Goal: Navigation & Orientation: Find specific page/section

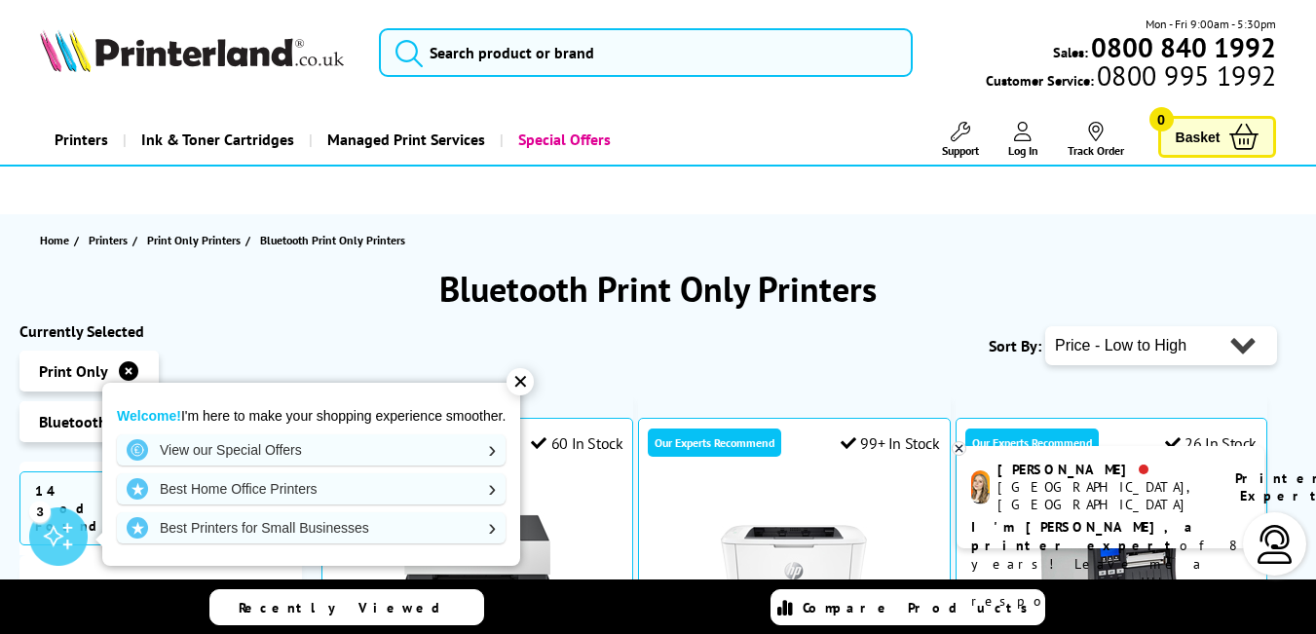
click at [1314, 5] on header "Mon - Fri 9:00am - 5:30pm Sales: 0800 840 1992 Customer Service: 0800 995 1992" at bounding box center [658, 83] width 1316 height 167
click at [525, 383] on div "✕" at bounding box center [519, 381] width 27 height 27
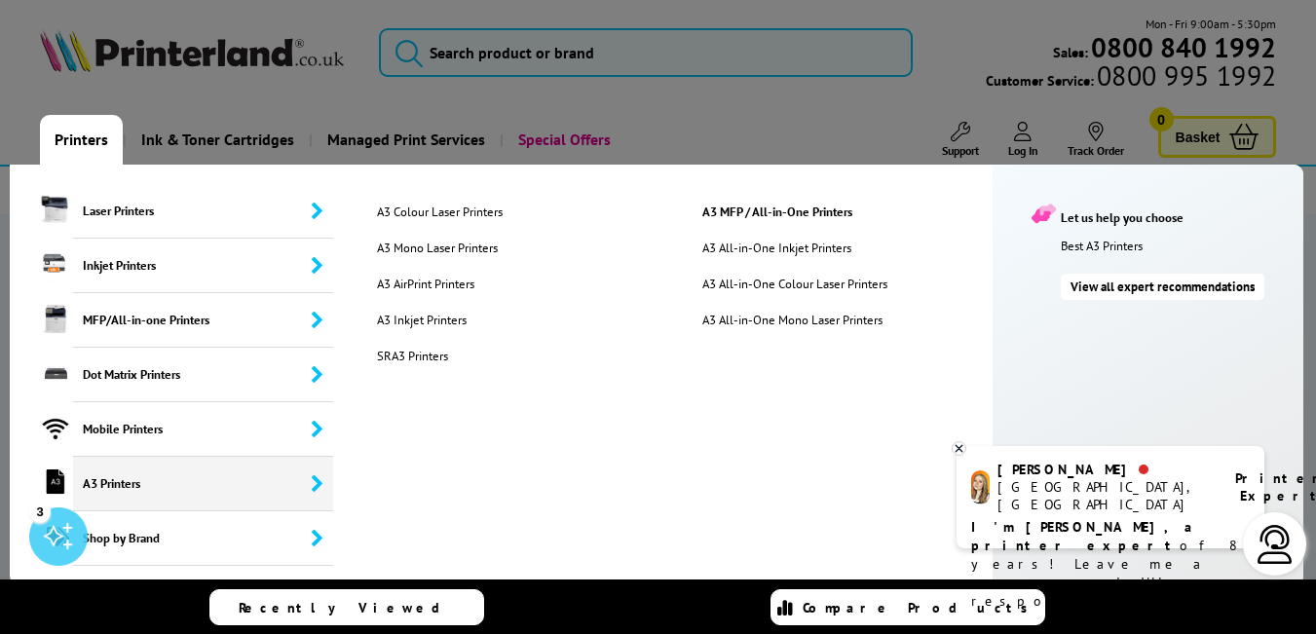
click at [198, 493] on span "A3 Printers" at bounding box center [203, 484] width 260 height 55
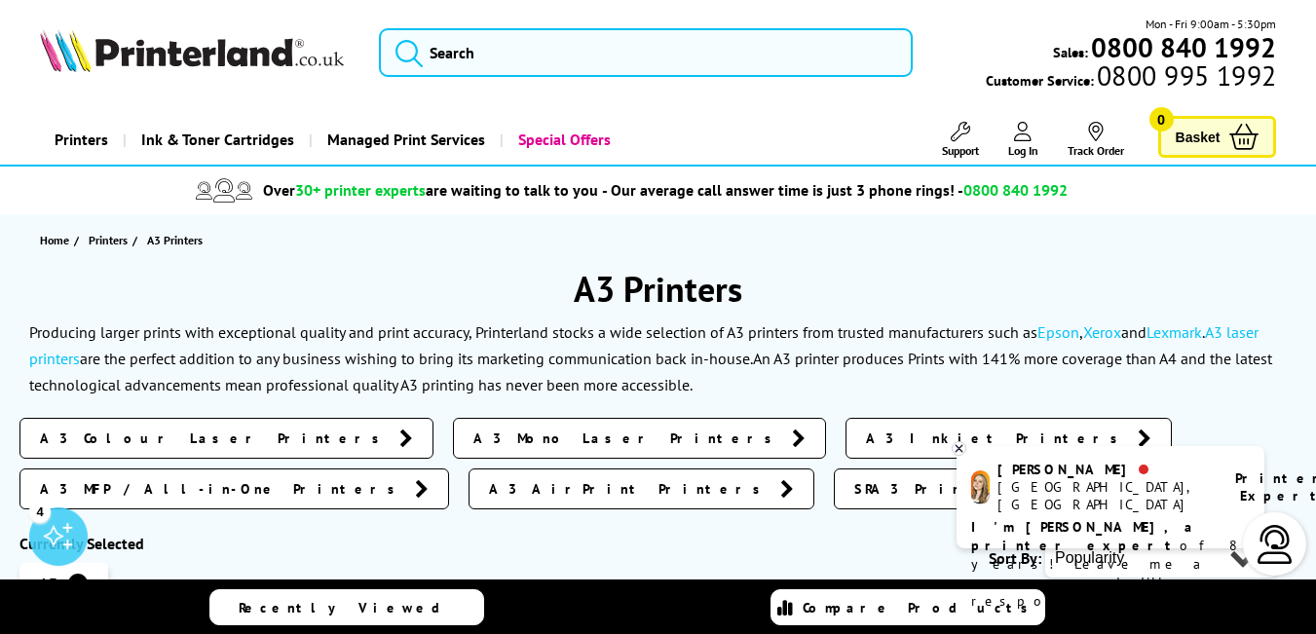
drag, startPoint x: 1327, startPoint y: 89, endPoint x: 1329, endPoint y: 21, distance: 67.2
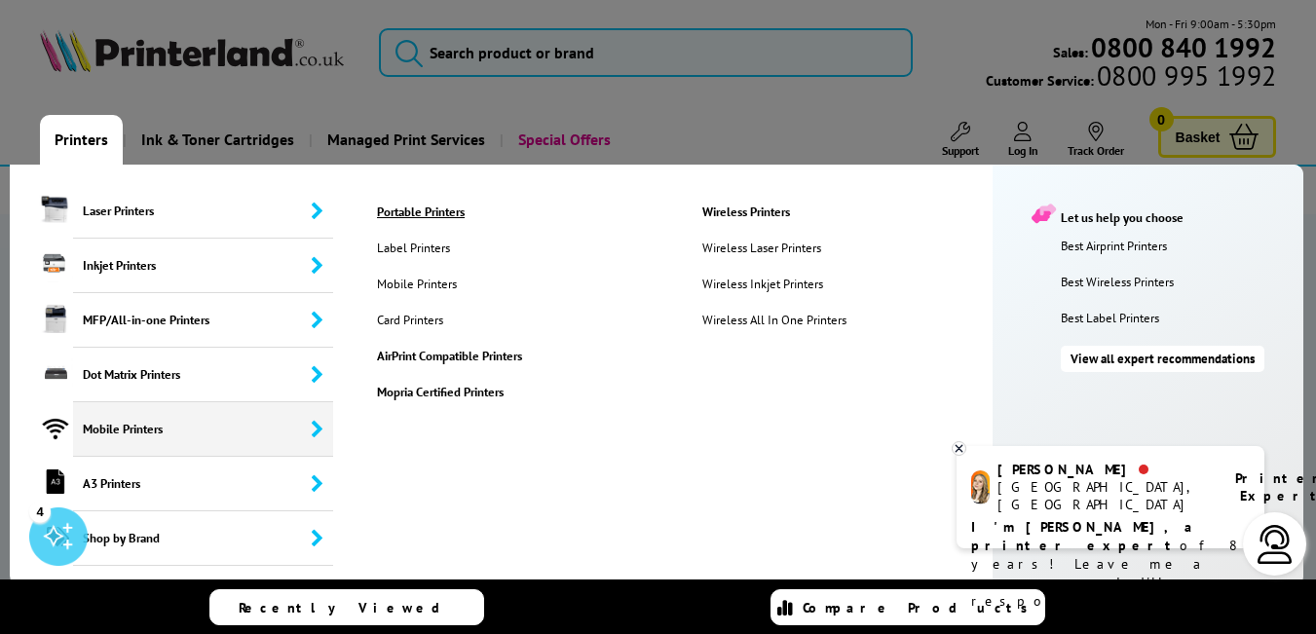
click at [432, 215] on link "Portable Printers" at bounding box center [524, 212] width 325 height 17
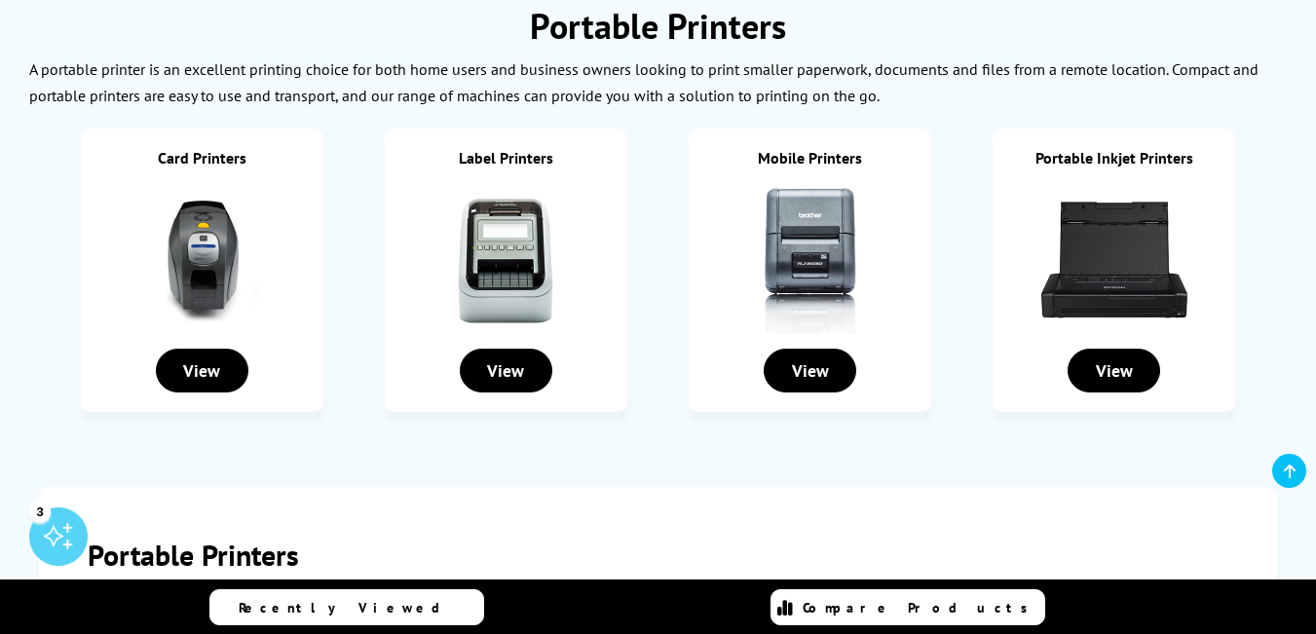
scroll to position [253, 0]
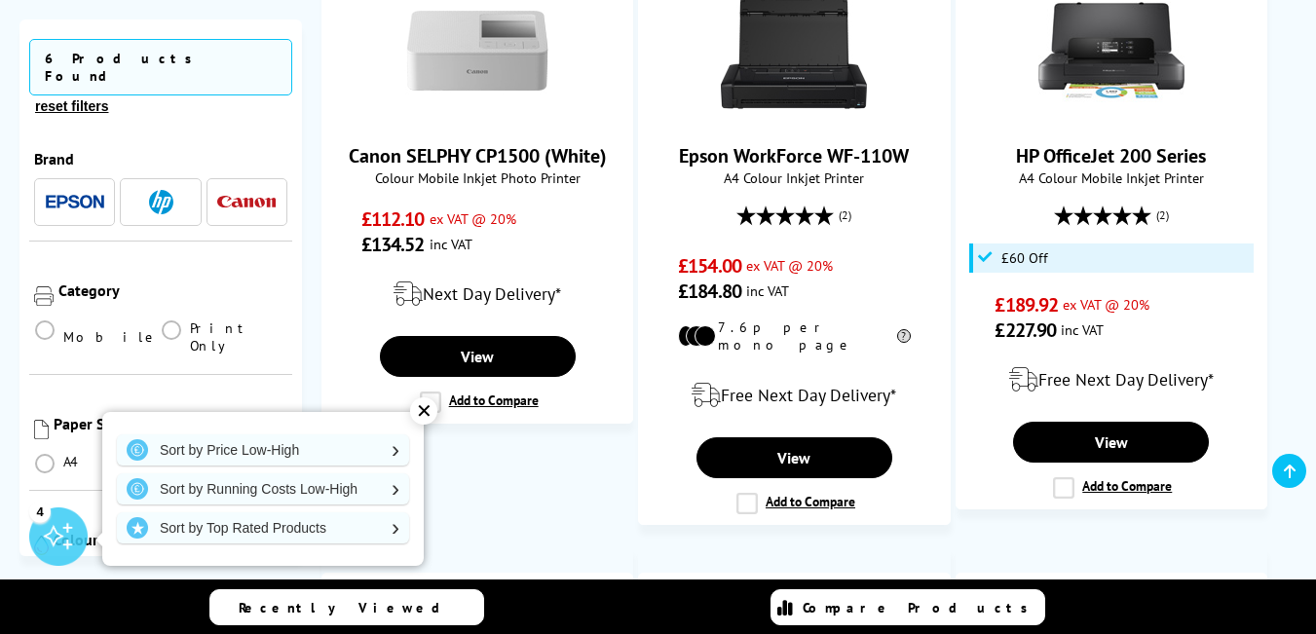
scroll to position [496, 0]
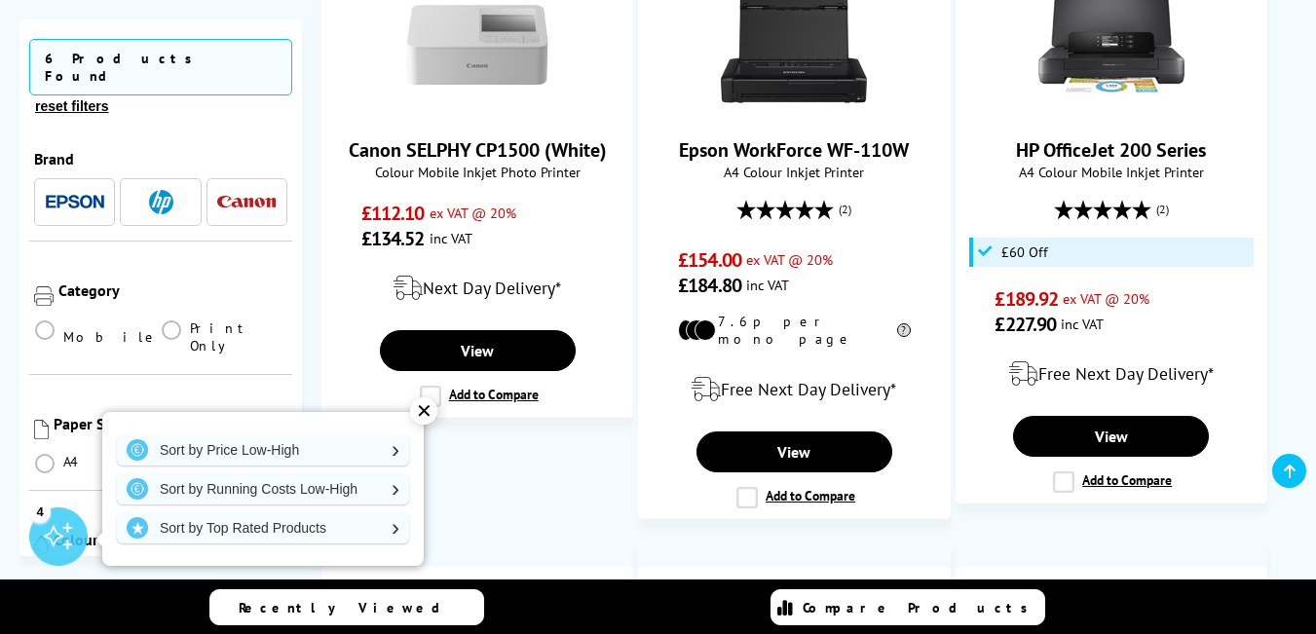
drag, startPoint x: 1327, startPoint y: 124, endPoint x: 1326, endPoint y: 176, distance: 52.6
